Goal: Find specific page/section: Find specific page/section

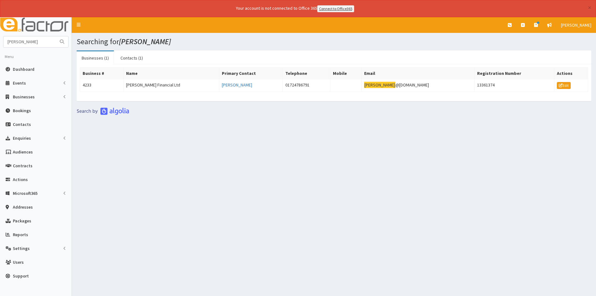
scroll to position [17, 0]
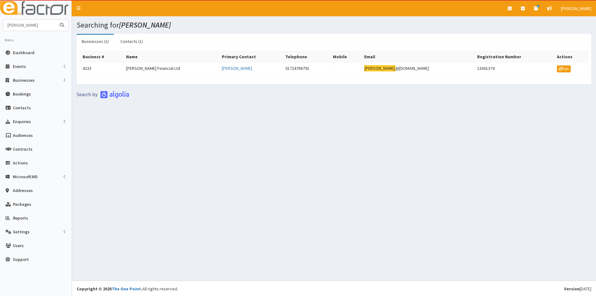
drag, startPoint x: 40, startPoint y: 28, endPoint x: -8, endPoint y: 28, distance: 48.5
click at [0, 28] on html "× Your account is not connected to Office 365 Connect to Office365 E Toggle nav…" at bounding box center [298, 139] width 596 height 313
type input "Blue line security"
click at [56, 20] on button "submit" at bounding box center [62, 25] width 13 height 11
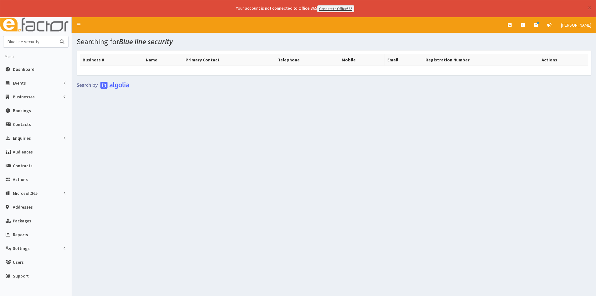
drag, startPoint x: 52, startPoint y: 40, endPoint x: -20, endPoint y: 41, distance: 72.0
click at [0, 41] on html "× Your account is not connected to Office 365 Connect to Office365 E Toggle nav…" at bounding box center [298, 156] width 596 height 313
type input "[PERSON_NAME]"
click at [56, 36] on button "submit" at bounding box center [62, 41] width 13 height 11
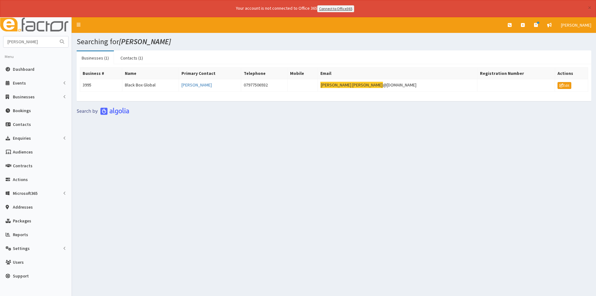
drag, startPoint x: 289, startPoint y: 113, endPoint x: 281, endPoint y: 114, distance: 7.8
click at [289, 113] on section "Businesses (1) Contacts (1) Business # Name Primary Contact Telephone Mobile Em…" at bounding box center [334, 85] width 524 height 78
click at [151, 86] on td "Black Box Global" at bounding box center [150, 85] width 57 height 13
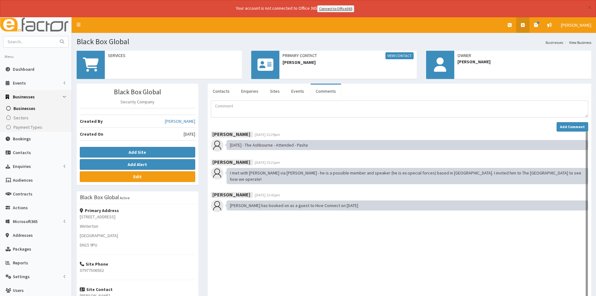
click at [528, 22] on link at bounding box center [522, 25] width 13 height 16
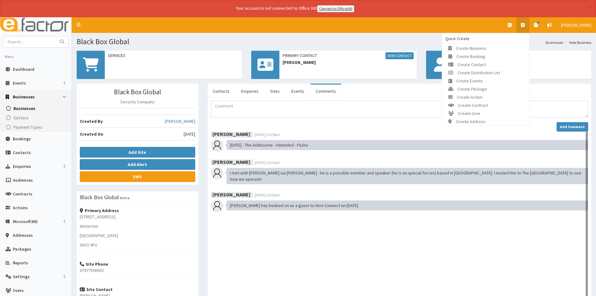
drag, startPoint x: 320, startPoint y: 34, endPoint x: 526, endPoint y: 39, distance: 205.9
click at [329, 35] on section "Black Box Global Businesses View Business" at bounding box center [334, 39] width 524 height 13
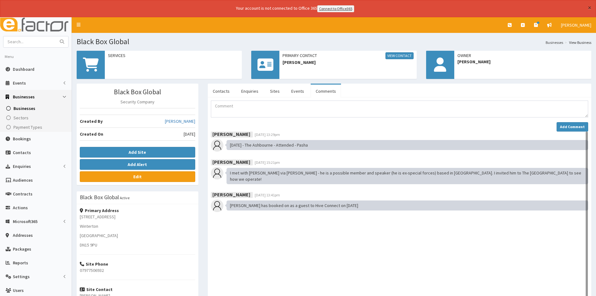
click at [590, 6] on button "×" at bounding box center [589, 7] width 3 height 7
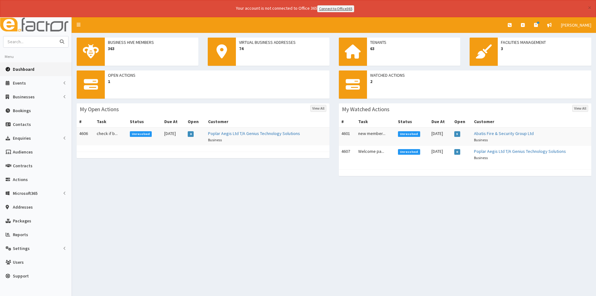
click at [39, 40] on input "text" at bounding box center [29, 41] width 53 height 11
type input "[PERSON_NAME]"
click at [56, 36] on button "submit" at bounding box center [62, 41] width 13 height 11
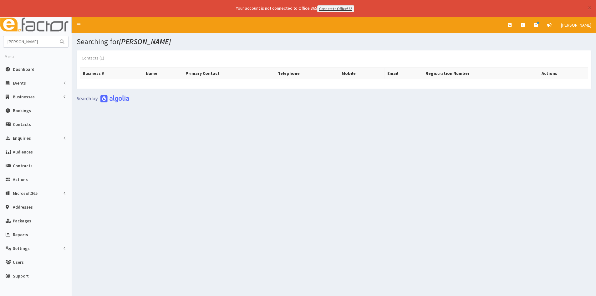
click at [96, 56] on link "Contacts (1)" at bounding box center [93, 57] width 33 height 13
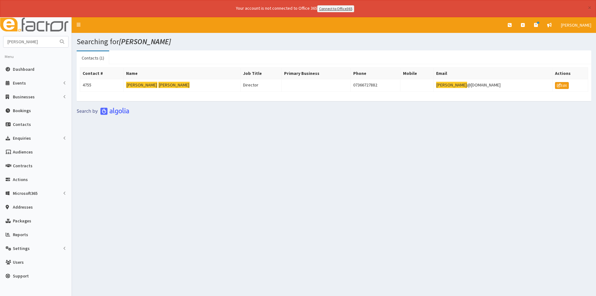
click at [88, 56] on link "Contacts (1)" at bounding box center [93, 57] width 33 height 13
click at [137, 111] on section "Contacts (1) Business # Name Primary Contact Telephone Mobile Email Registratio…" at bounding box center [334, 85] width 524 height 78
drag, startPoint x: 45, startPoint y: 43, endPoint x: -11, endPoint y: 43, distance: 56.0
click at [0, 43] on html "× Your account is not connected to Office 365 Connect to Office365 E Toggle nav…" at bounding box center [298, 156] width 596 height 313
type input "Aurora payroll services"
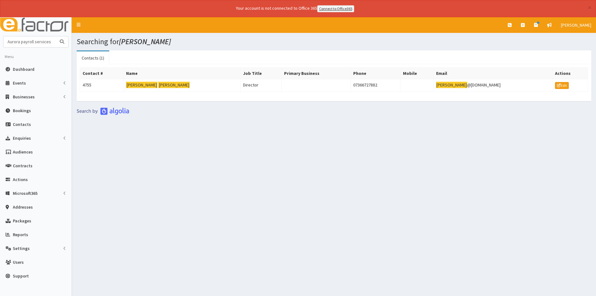
click at [56, 36] on button "submit" at bounding box center [62, 41] width 13 height 11
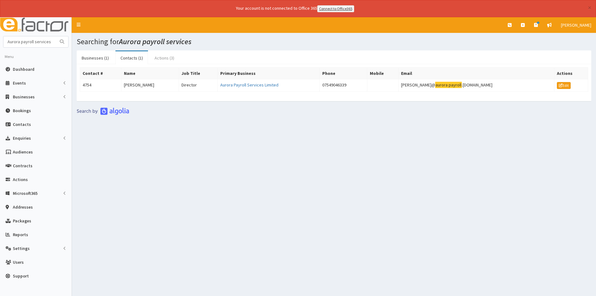
click at [166, 56] on link "Actions (3)" at bounding box center [165, 57] width 30 height 13
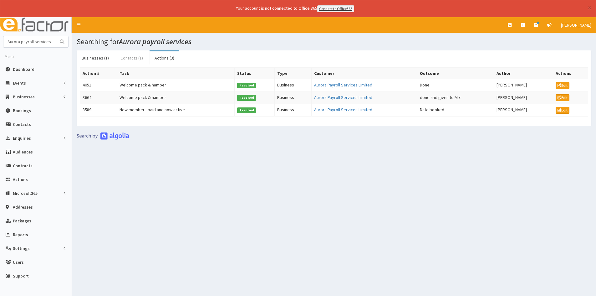
click at [132, 55] on link "Contacts (1)" at bounding box center [131, 57] width 33 height 13
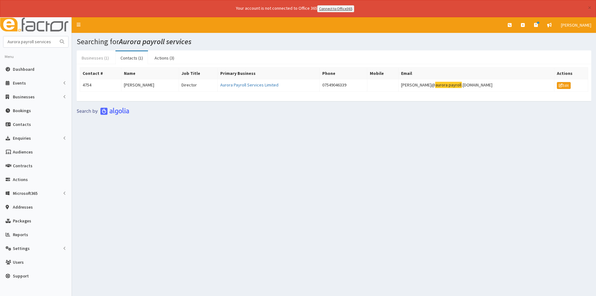
click at [104, 52] on link "Businesses (1)" at bounding box center [95, 57] width 37 height 13
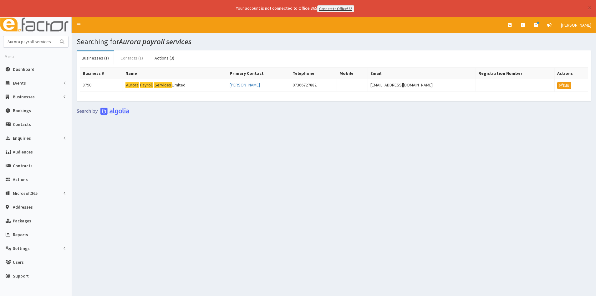
click at [139, 54] on link "Contacts (1)" at bounding box center [131, 57] width 33 height 13
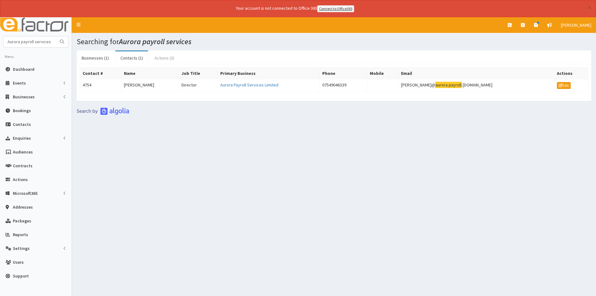
drag, startPoint x: 166, startPoint y: 53, endPoint x: 150, endPoint y: 55, distance: 15.8
click at [166, 54] on link "Actions (3)" at bounding box center [165, 57] width 30 height 13
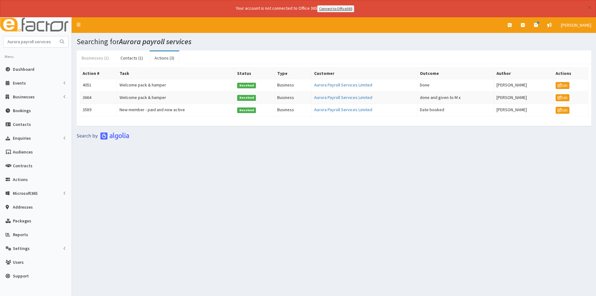
click at [105, 54] on link "Businesses (1)" at bounding box center [95, 57] width 37 height 13
